Goal: Task Accomplishment & Management: Use online tool/utility

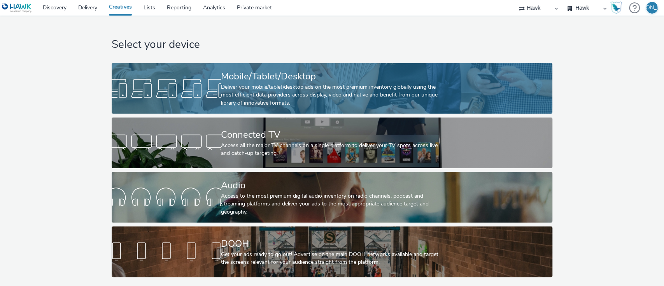
click at [259, 97] on div "Deliver your mobile/tablet/desktop ads on the most premium inventory globally u…" at bounding box center [330, 95] width 219 height 24
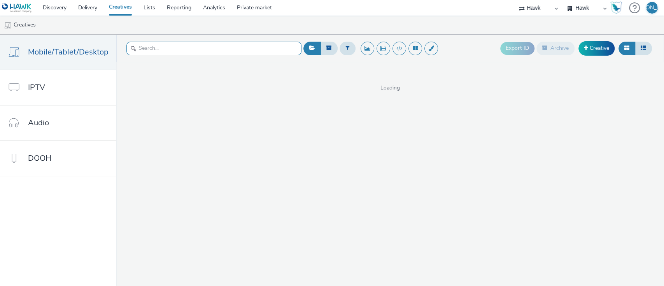
click at [223, 45] on input "text" at bounding box center [213, 49] width 175 height 14
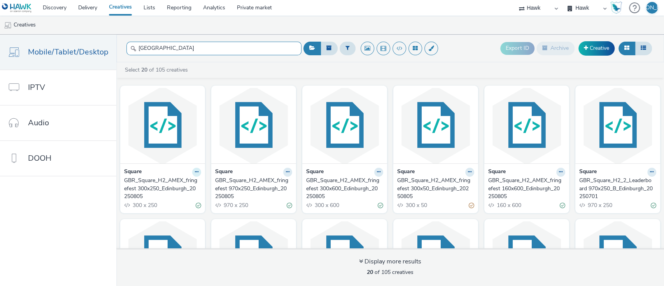
type input "[GEOGRAPHIC_DATA]"
click at [197, 170] on button at bounding box center [196, 172] width 9 height 9
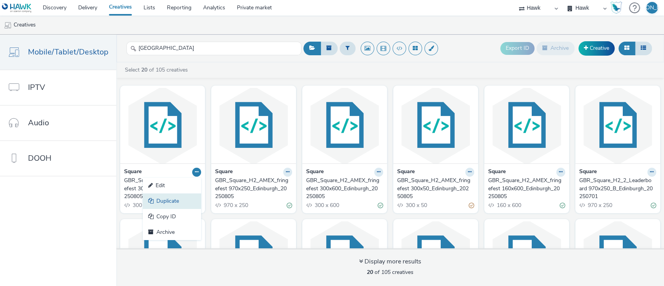
click at [188, 198] on link "Duplicate" at bounding box center [172, 201] width 58 height 16
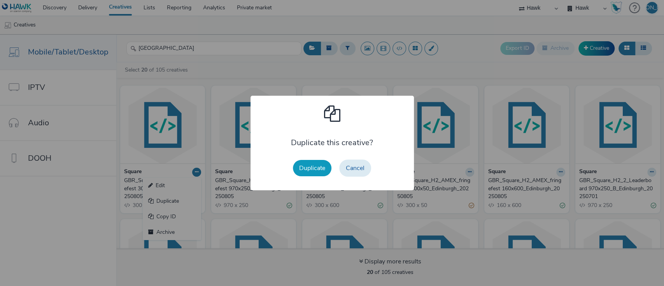
click at [298, 175] on button "Duplicate" at bounding box center [312, 168] width 39 height 16
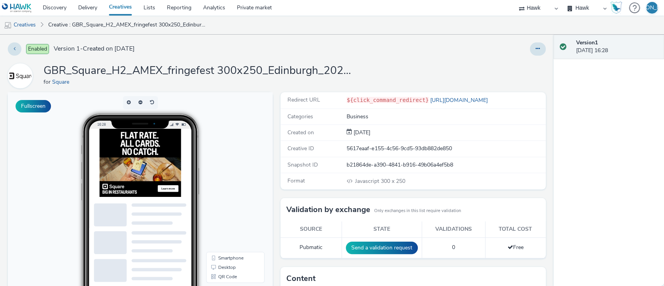
click at [514, 60] on div "Enabled Version 1 - Created on [DATE] GBR_Square_H2_AMEX_fringefest 300x250_Edi…" at bounding box center [277, 160] width 554 height 251
click at [531, 52] on button at bounding box center [538, 48] width 16 height 13
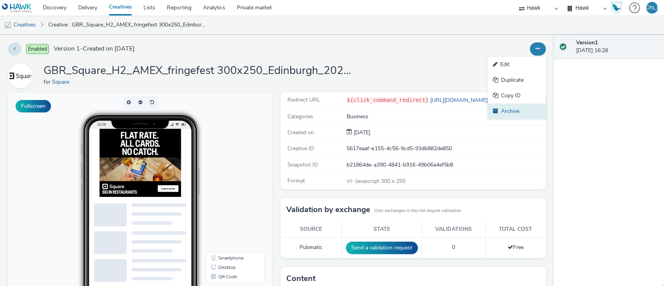
click at [511, 110] on link "Archive" at bounding box center [516, 111] width 58 height 16
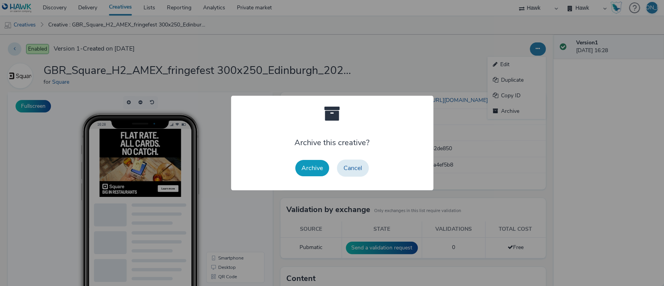
click at [309, 168] on button "Archive" at bounding box center [312, 168] width 34 height 16
